Goal: Task Accomplishment & Management: Manage account settings

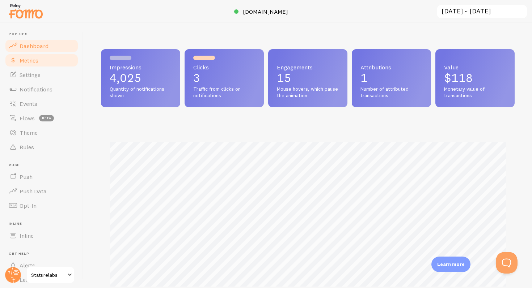
click at [29, 61] on span "Metrics" at bounding box center [29, 60] width 19 height 7
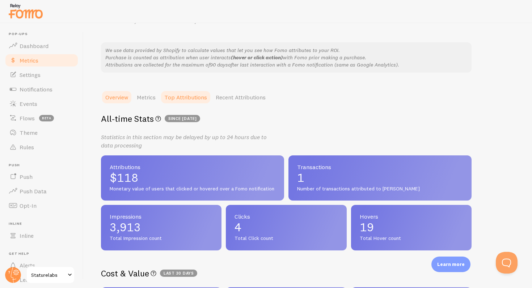
scroll to position [41, 0]
drag, startPoint x: 131, startPoint y: 186, endPoint x: 246, endPoint y: 187, distance: 115.8
click at [246, 187] on span "Monetary value of users that clicked or hovered over a Fomo notification" at bounding box center [193, 189] width 166 height 7
drag, startPoint x: 246, startPoint y: 187, endPoint x: 137, endPoint y: 185, distance: 109.3
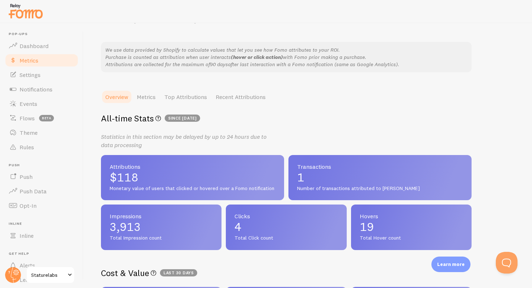
click at [137, 185] on div "Attributions $118 Monetary value of users that clicked or hovered over a Fomo n…" at bounding box center [192, 178] width 183 height 46
click at [128, 190] on span "Monetary value of users that clicked or hovered over a Fomo notification" at bounding box center [193, 189] width 166 height 7
drag, startPoint x: 128, startPoint y: 190, endPoint x: 224, endPoint y: 185, distance: 95.3
click at [224, 185] on div "Attributions $118 Monetary value of users that clicked or hovered over a Fomo n…" at bounding box center [192, 178] width 183 height 46
drag, startPoint x: 239, startPoint y: 187, endPoint x: 154, endPoint y: 187, distance: 85.4
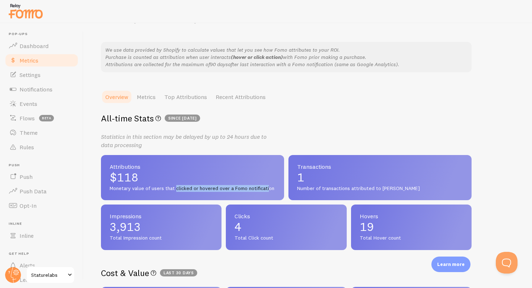
click at [154, 187] on span "Monetary value of users that clicked or hovered over a Fomo notification" at bounding box center [193, 189] width 166 height 7
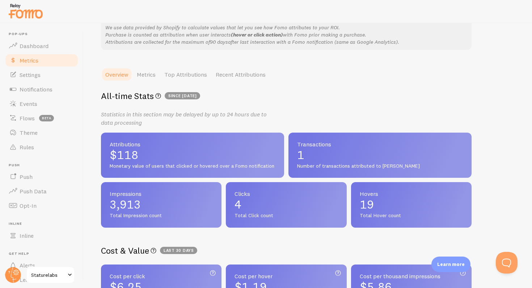
scroll to position [67, 0]
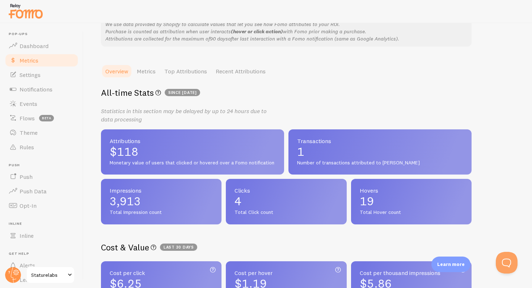
drag, startPoint x: 242, startPoint y: 209, endPoint x: 272, endPoint y: 209, distance: 30.4
click at [272, 209] on div "Clicks 4 Total Click count" at bounding box center [286, 202] width 120 height 46
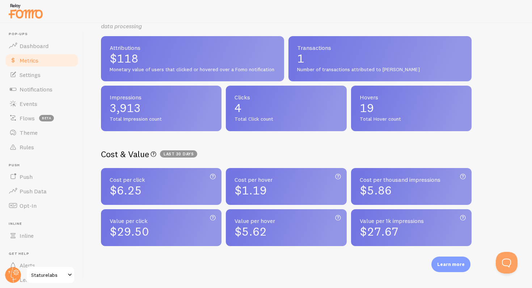
scroll to position [161, 0]
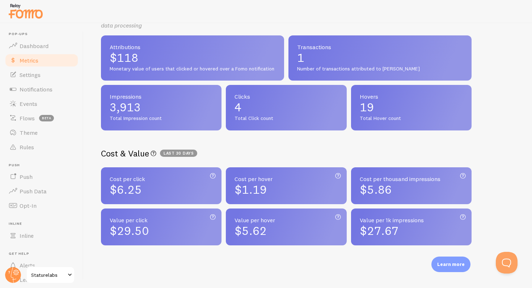
drag, startPoint x: 282, startPoint y: 198, endPoint x: 232, endPoint y: 178, distance: 53.4
click at [232, 178] on div "Cost per hover Fomo plan price / Count of hover actions $1.19" at bounding box center [286, 185] width 120 height 37
drag, startPoint x: 232, startPoint y: 178, endPoint x: 272, endPoint y: 187, distance: 41.3
click at [272, 187] on div "Cost per hover Fomo plan price / Count of hover actions $1.19" at bounding box center [286, 185] width 120 height 37
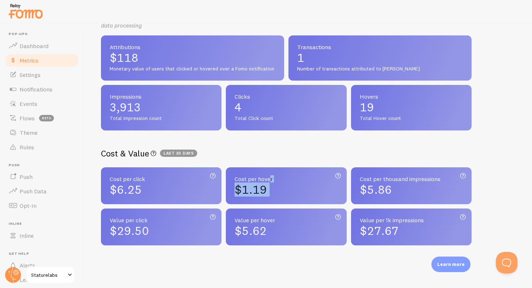
click at [272, 187] on div "$1.19" at bounding box center [285, 190] width 103 height 12
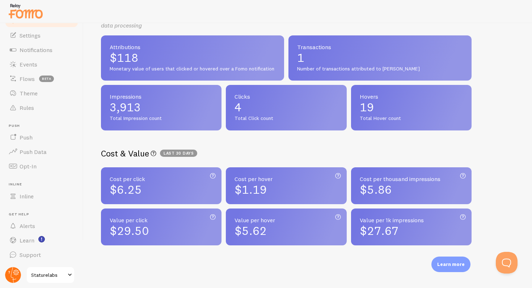
click at [15, 275] on icon at bounding box center [16, 273] width 6 height 6
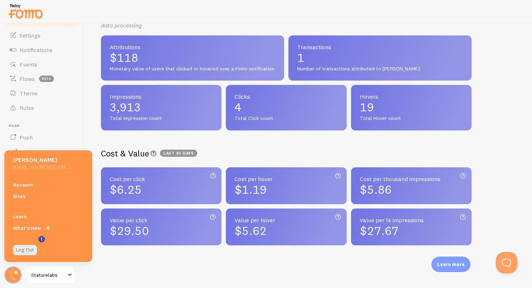
click at [35, 282] on link "Staturelabs" at bounding box center [50, 275] width 49 height 17
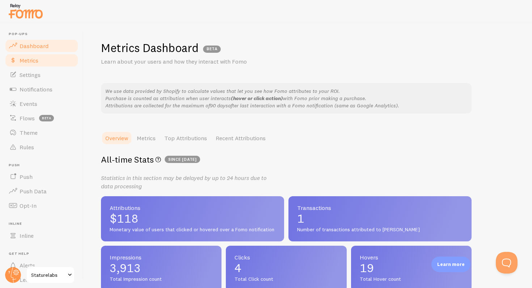
click at [51, 51] on link "Dashboard" at bounding box center [41, 46] width 75 height 14
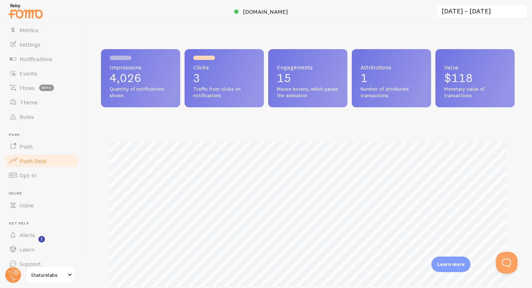
scroll to position [39, 0]
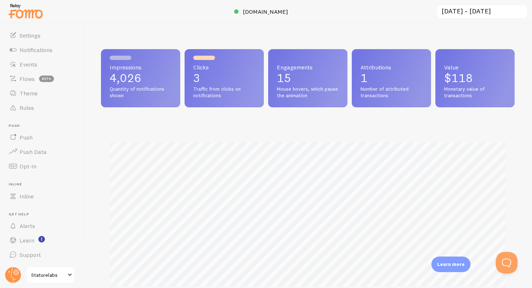
click at [24, 14] on img at bounding box center [26, 11] width 36 height 18
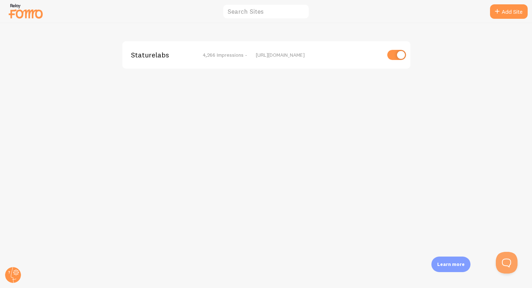
click at [211, 55] on span "4,266 Impressions -" at bounding box center [225, 55] width 44 height 7
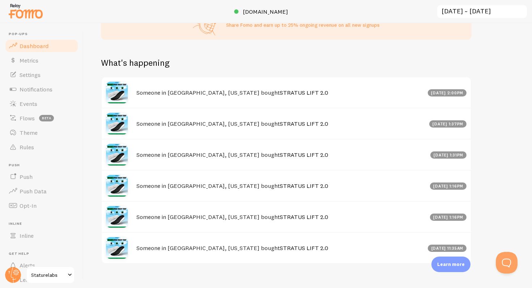
scroll to position [328, 0]
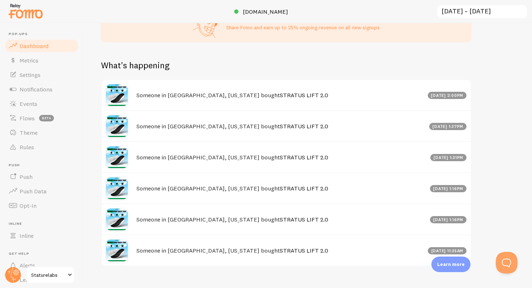
click at [50, 269] on link "Staturelabs" at bounding box center [50, 275] width 49 height 17
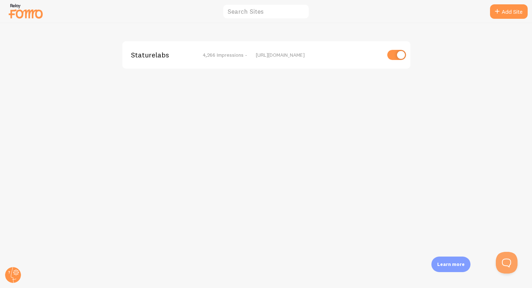
click at [153, 53] on span "Staturelabs" at bounding box center [160, 55] width 58 height 7
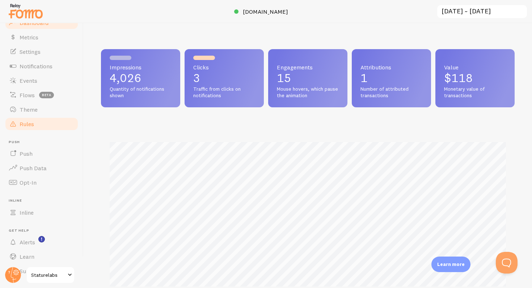
scroll to position [39, 0]
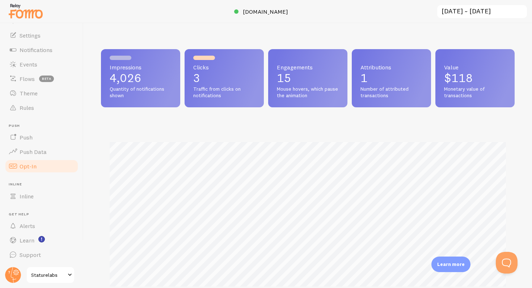
click at [35, 161] on link "Opt-In" at bounding box center [41, 166] width 75 height 14
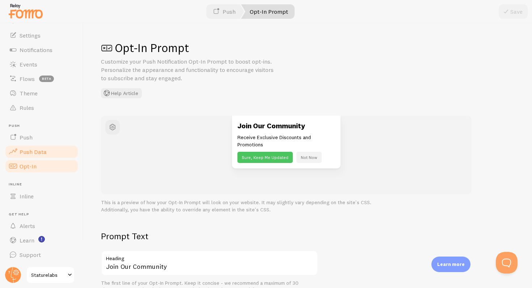
click at [41, 150] on span "Push Data" at bounding box center [33, 151] width 27 height 7
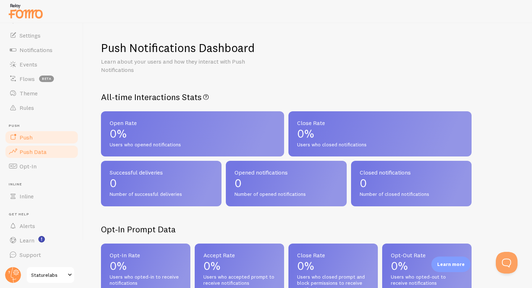
click at [40, 135] on link "Push" at bounding box center [41, 137] width 75 height 14
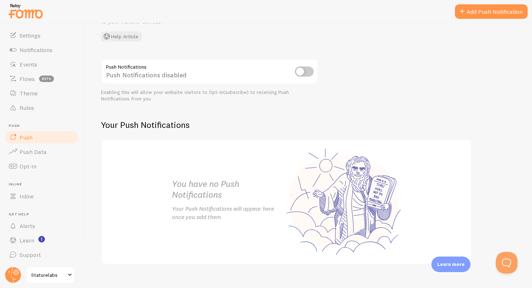
scroll to position [68, 0]
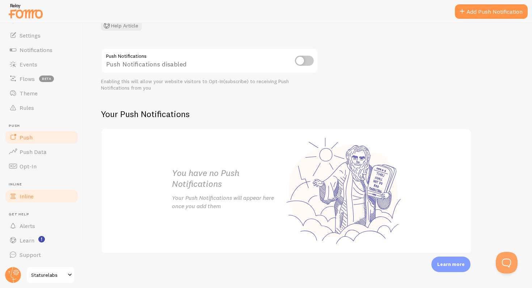
click at [43, 196] on link "Inline" at bounding box center [41, 196] width 75 height 14
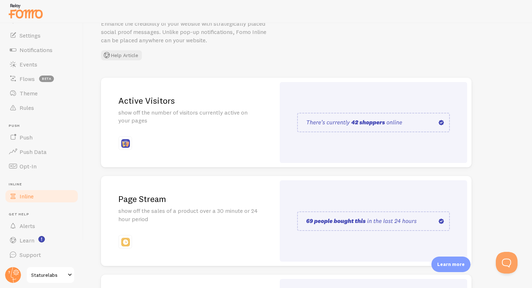
scroll to position [39, 0]
click at [30, 251] on span "Support" at bounding box center [30, 254] width 21 height 7
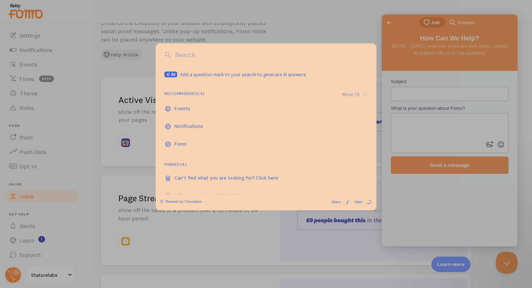
scroll to position [0, 0]
click at [34, 226] on div at bounding box center [266, 144] width 532 height 288
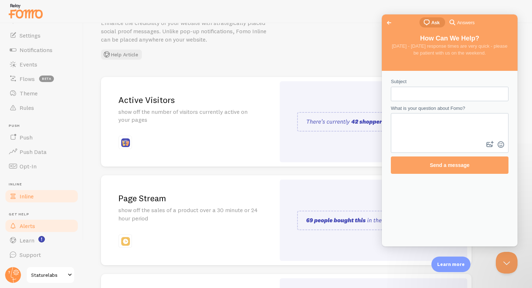
click at [33, 226] on span "Alerts" at bounding box center [28, 225] width 16 height 7
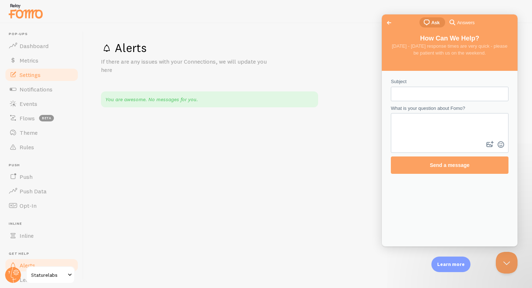
click at [38, 75] on span "Settings" at bounding box center [30, 74] width 21 height 7
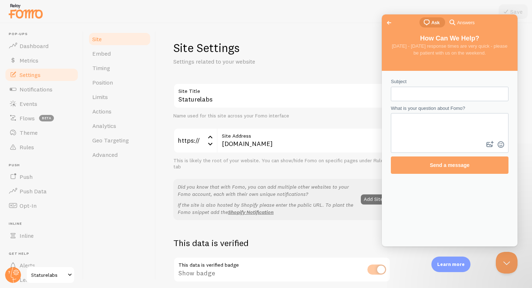
click at [438, 12] on div at bounding box center [266, 11] width 532 height 23
click at [500, 271] on button "Close Beacon popover" at bounding box center [505, 262] width 22 height 22
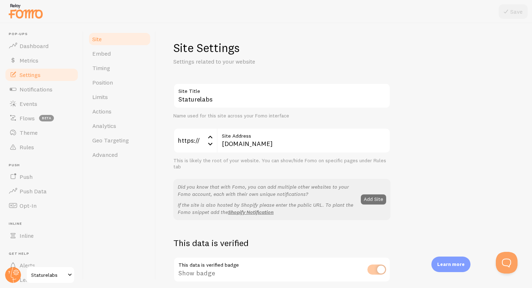
click at [460, 268] on div "Learn more" at bounding box center [450, 265] width 39 height 16
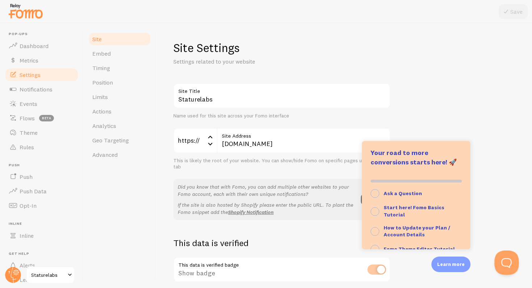
click at [501, 259] on button "Open Beacon popover" at bounding box center [505, 262] width 22 height 22
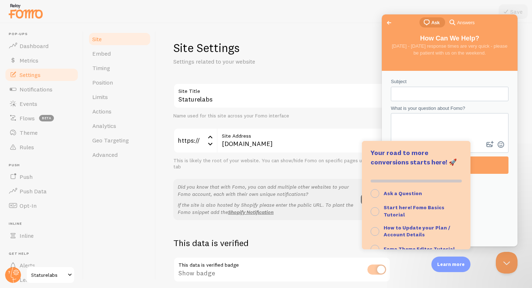
click at [127, 207] on div "Site Embed Timing Position Limits Actions Analytics Geo Targeting Advanced" at bounding box center [120, 155] width 72 height 265
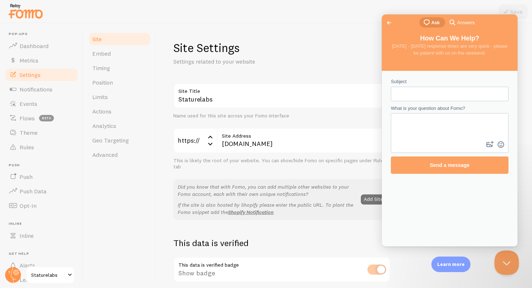
click at [508, 264] on button "Close Beacon popover" at bounding box center [505, 262] width 22 height 22
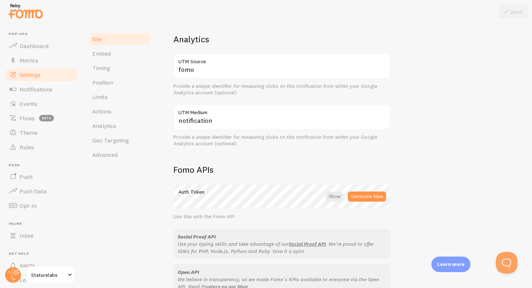
scroll to position [395, 0]
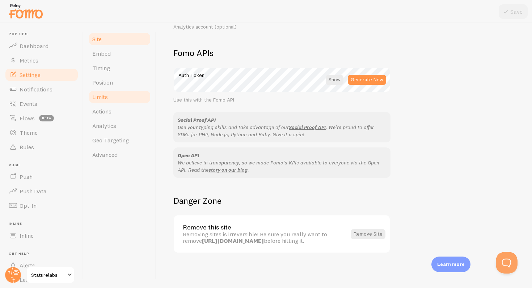
click at [104, 102] on link "Limits" at bounding box center [119, 97] width 63 height 14
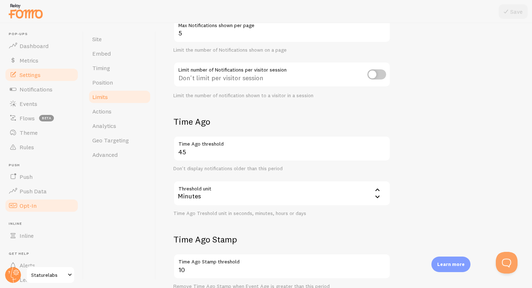
scroll to position [39, 0]
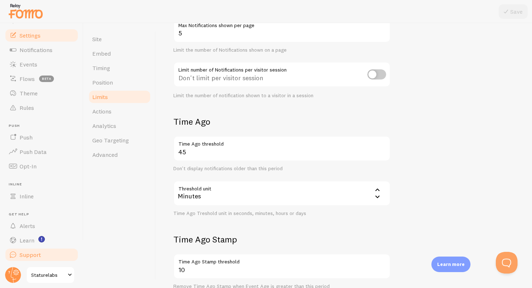
click at [33, 252] on span "Support" at bounding box center [30, 254] width 21 height 7
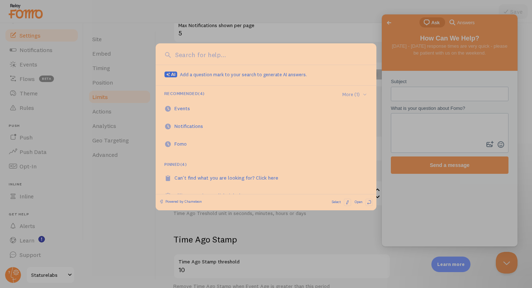
click at [98, 241] on div at bounding box center [266, 144] width 532 height 288
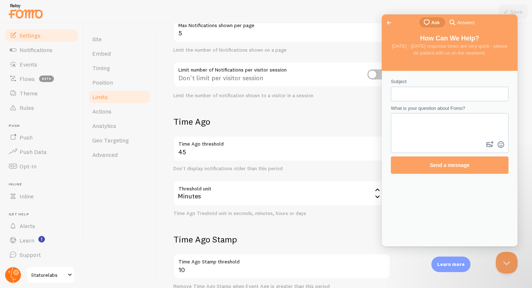
click at [14, 274] on icon at bounding box center [16, 273] width 6 height 6
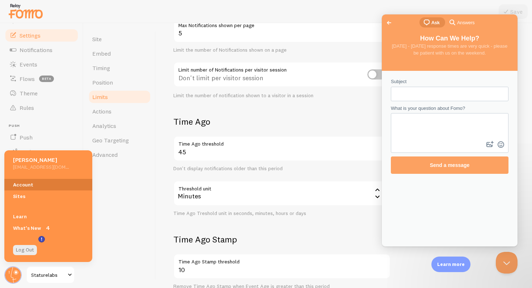
click at [24, 185] on link "Account" at bounding box center [48, 185] width 88 height 12
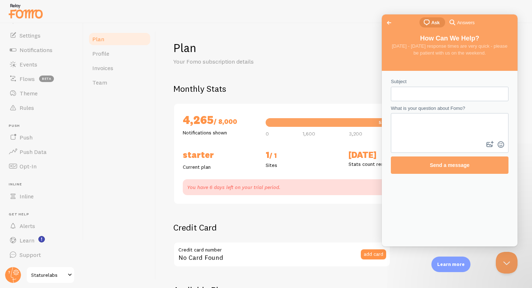
checkbox input "true"
click at [137, 171] on div "Plan Profile Invoices Team" at bounding box center [120, 155] width 72 height 265
click at [506, 259] on button "Close Beacon popover" at bounding box center [505, 262] width 22 height 22
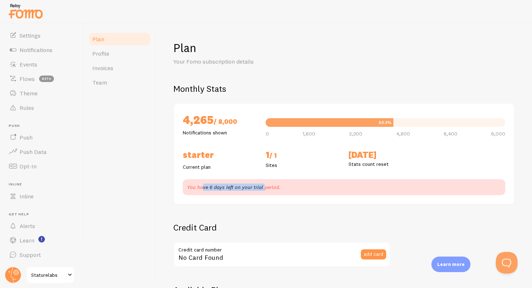
drag, startPoint x: 246, startPoint y: 186, endPoint x: 263, endPoint y: 186, distance: 16.6
click at [263, 186] on p "You have 6 days left on your trial period." at bounding box center [344, 187] width 314 height 7
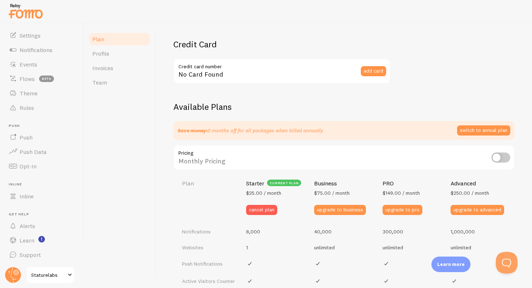
scroll to position [184, 0]
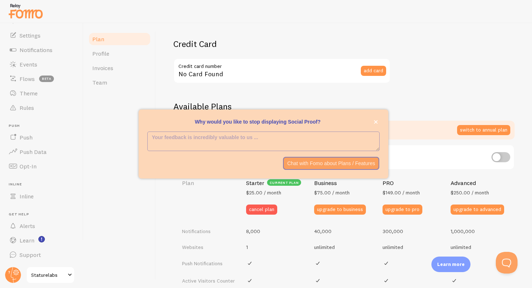
click at [161, 207] on div "Plan Your Fomo subscription details Monthly Stats 4,265 / 8,000 Notifications s…" at bounding box center [344, 155] width 376 height 265
click at [372, 123] on button "close," at bounding box center [376, 122] width 8 height 8
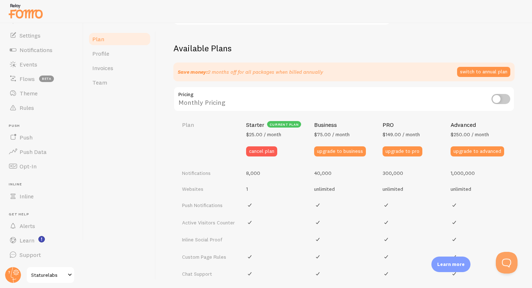
scroll to position [242, 0]
drag, startPoint x: 278, startPoint y: 134, endPoint x: 246, endPoint y: 133, distance: 31.8
click at [246, 133] on span "$25.00 / month" at bounding box center [263, 134] width 35 height 7
drag, startPoint x: 246, startPoint y: 133, endPoint x: 278, endPoint y: 133, distance: 32.2
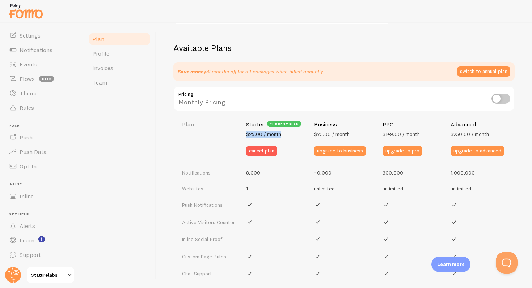
click at [278, 133] on span "$25.00 / month" at bounding box center [263, 134] width 35 height 7
click at [135, 171] on div "Plan Profile Invoices Team" at bounding box center [120, 155] width 72 height 265
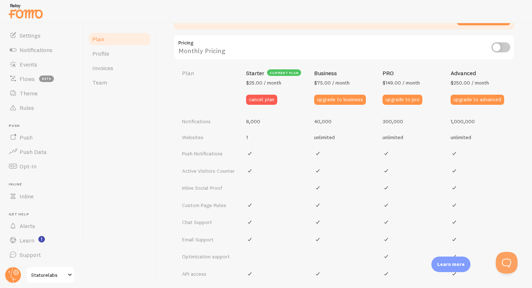
scroll to position [349, 0]
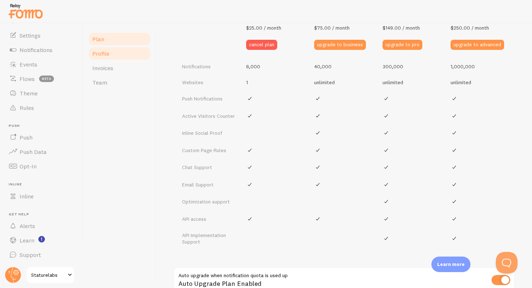
click at [118, 59] on link "Profile" at bounding box center [119, 53] width 63 height 14
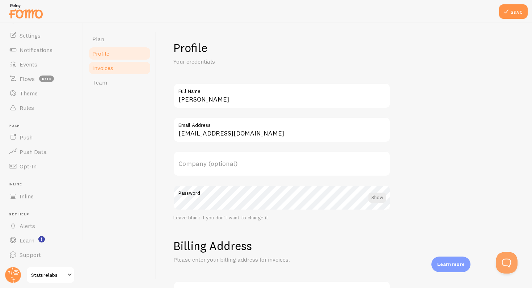
click at [123, 70] on link "Invoices" at bounding box center [119, 68] width 63 height 14
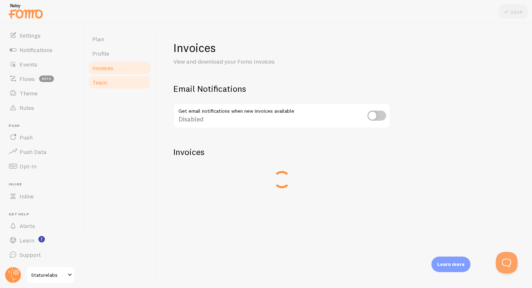
click at [118, 80] on link "Team" at bounding box center [119, 82] width 63 height 14
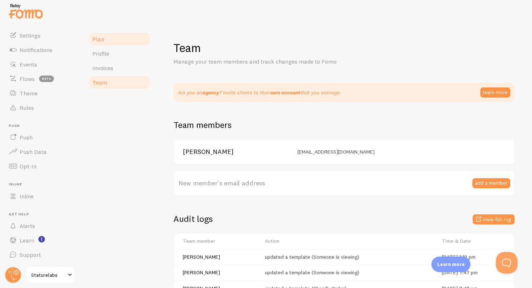
click at [118, 38] on link "Plan" at bounding box center [119, 39] width 63 height 14
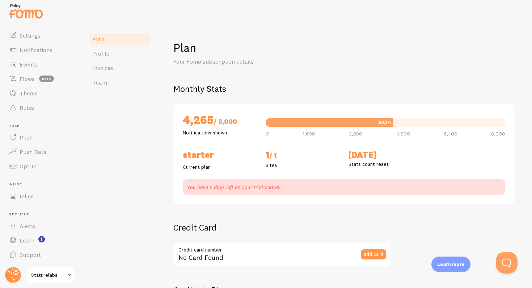
checkbox input "true"
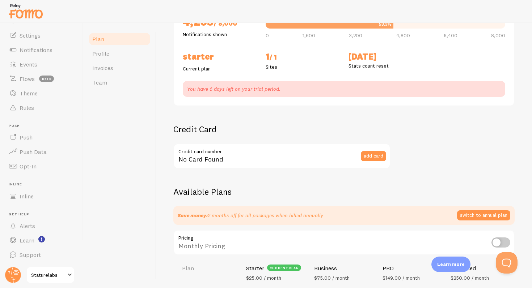
scroll to position [258, 0]
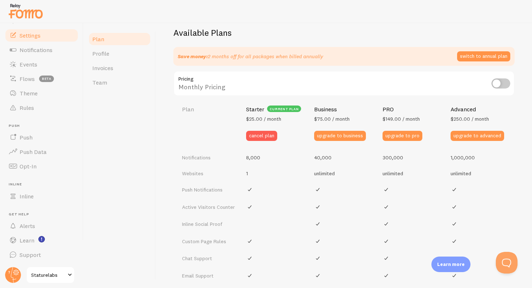
click at [41, 36] on link "Settings" at bounding box center [41, 35] width 75 height 14
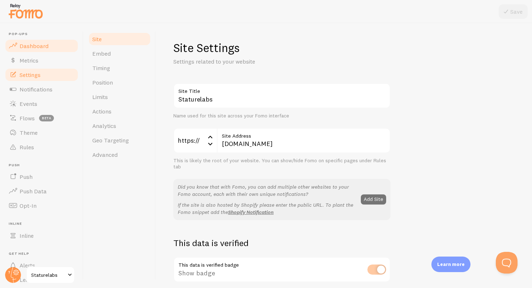
click at [38, 43] on span "Dashboard" at bounding box center [34, 45] width 29 height 7
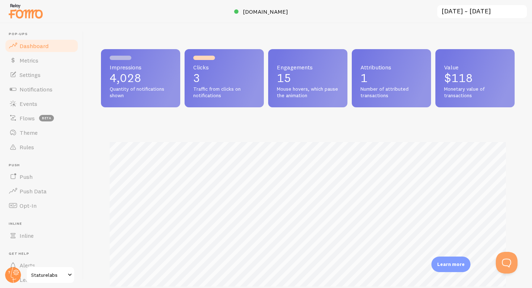
scroll to position [39, 0]
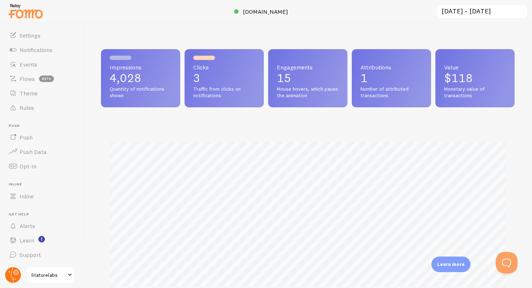
click at [17, 272] on icon at bounding box center [16, 273] width 3 height 3
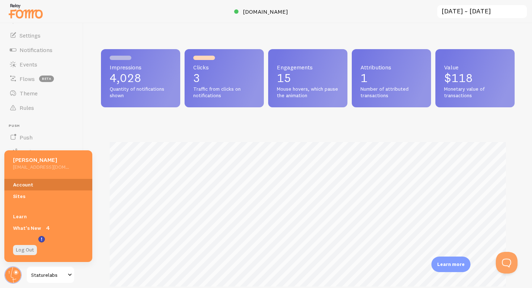
click at [35, 186] on link "Account" at bounding box center [48, 185] width 88 height 12
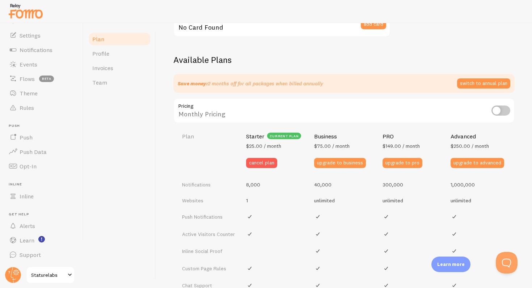
scroll to position [233, 0]
